Goal: Information Seeking & Learning: Learn about a topic

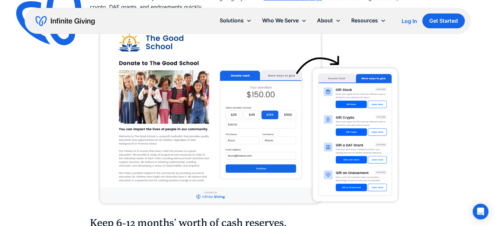
scroll to position [2264, 0]
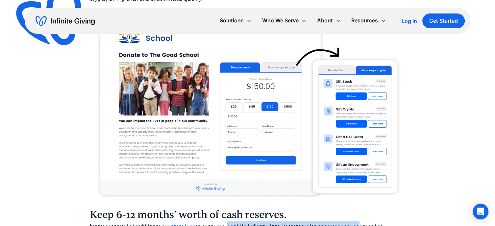
drag, startPoint x: 226, startPoint y: 56, endPoint x: 364, endPoint y: 53, distance: 137.5
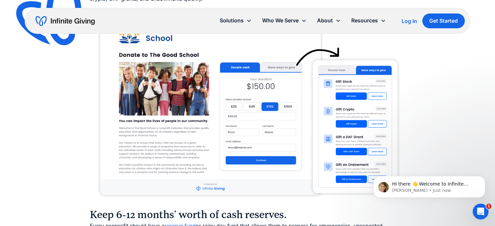
scroll to position [0, 0]
drag, startPoint x: 152, startPoint y: 65, endPoint x: 354, endPoint y: 66, distance: 202.3
drag, startPoint x: 184, startPoint y: 72, endPoint x: 341, endPoint y: 78, distance: 157.0
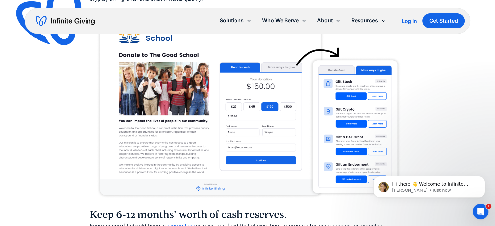
drag, startPoint x: 172, startPoint y: 109, endPoint x: 355, endPoint y: 110, distance: 182.9
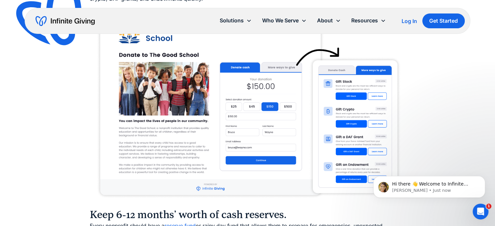
drag, startPoint x: 304, startPoint y: 110, endPoint x: 380, endPoint y: 108, distance: 76.0
drag, startPoint x: 180, startPoint y: 118, endPoint x: 382, endPoint y: 118, distance: 202.0
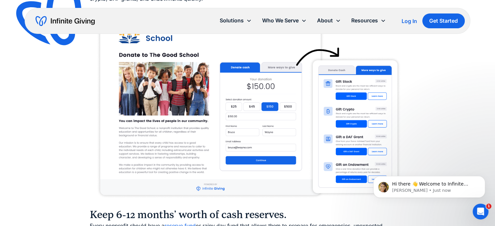
drag, startPoint x: 342, startPoint y: 118, endPoint x: 374, endPoint y: 120, distance: 31.7
drag, startPoint x: 179, startPoint y: 125, endPoint x: 396, endPoint y: 125, distance: 217.1
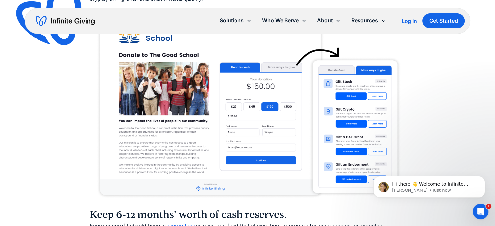
drag, startPoint x: 205, startPoint y: 125, endPoint x: 407, endPoint y: 129, distance: 202.1
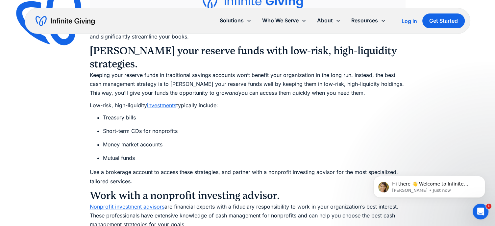
scroll to position [2856, 0]
